Goal: Use online tool/utility: Use online tool/utility

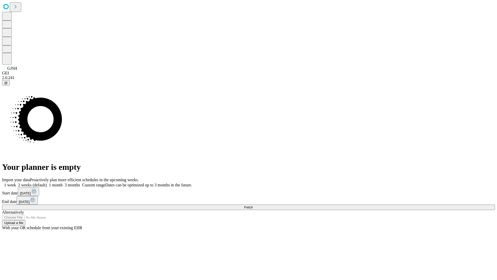
click at [253, 205] on span "Fetch" at bounding box center [248, 207] width 9 height 4
